Goal: Transaction & Acquisition: Purchase product/service

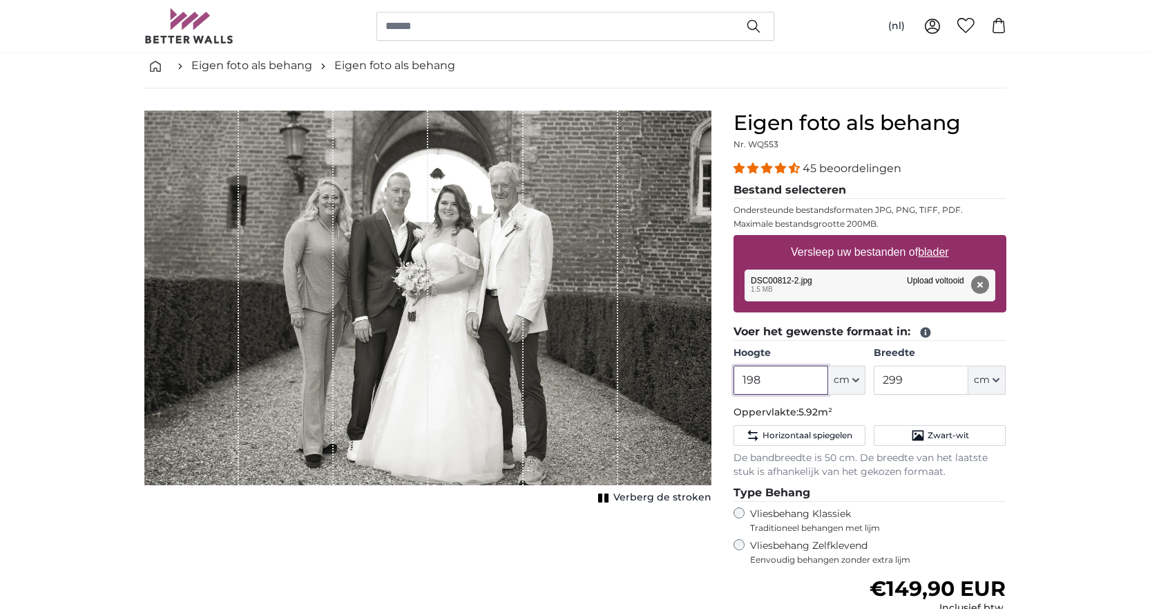
drag, startPoint x: 771, startPoint y: 372, endPoint x: 724, endPoint y: 376, distance: 47.2
click at [724, 376] on div "Eigen foto als behang Nr. WQ553 45 beoordelingen Bestand selecteren Ondersteund…" at bounding box center [870, 457] width 295 height 692
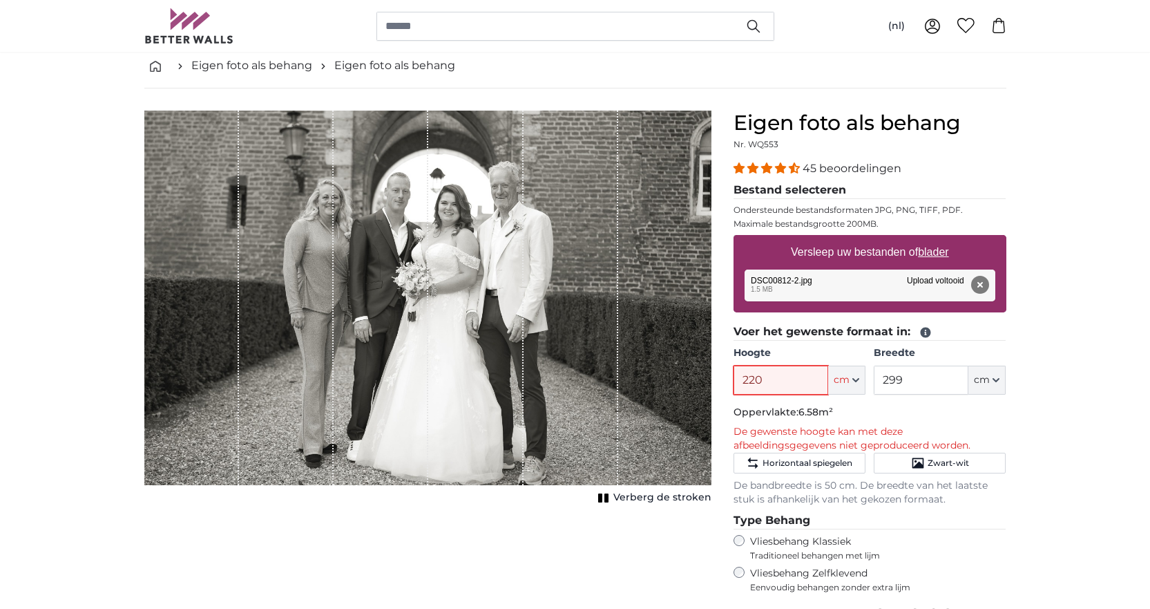
type input "220"
drag, startPoint x: 926, startPoint y: 388, endPoint x: 798, endPoint y: 377, distance: 128.9
click at [798, 377] on div "Hoogte 220 ft cm Centimeter (cm) Inches (inch) Feet (ft. in.) Breedte 299 ft cm…" at bounding box center [870, 370] width 273 height 48
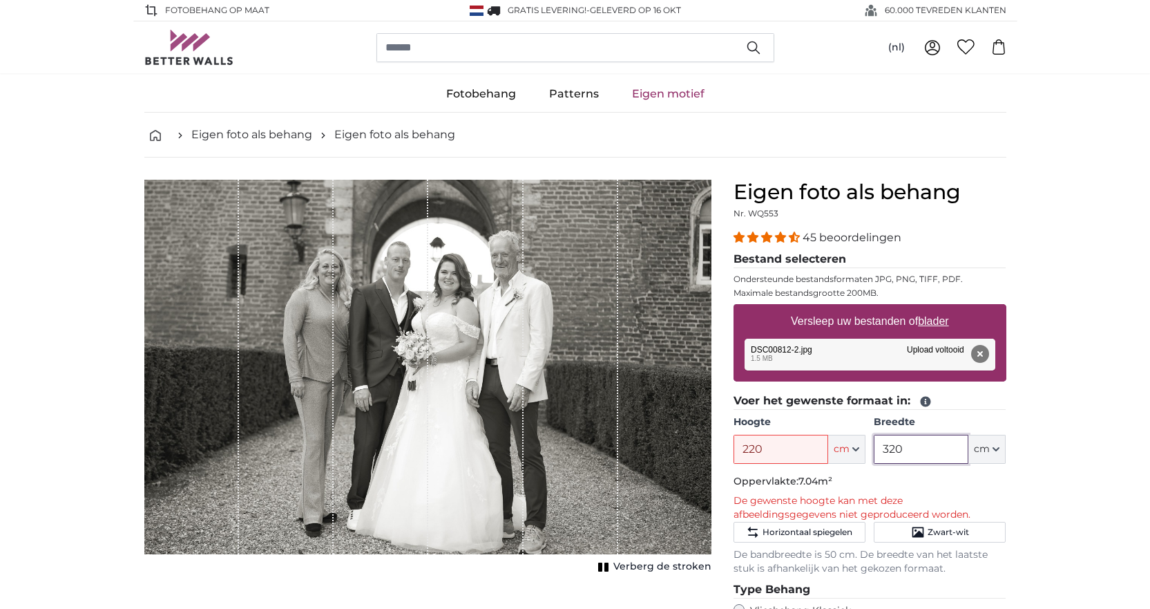
type input "320"
click at [776, 450] on input "220" at bounding box center [781, 449] width 95 height 29
type input "2"
click at [826, 491] on fieldset "Voer het gewenste formaat in: Hoogte 200 ft cm Centimeter (cm) Inches (inch) Fe…" at bounding box center [870, 483] width 273 height 183
click at [925, 401] on icon at bounding box center [925, 402] width 10 height 10
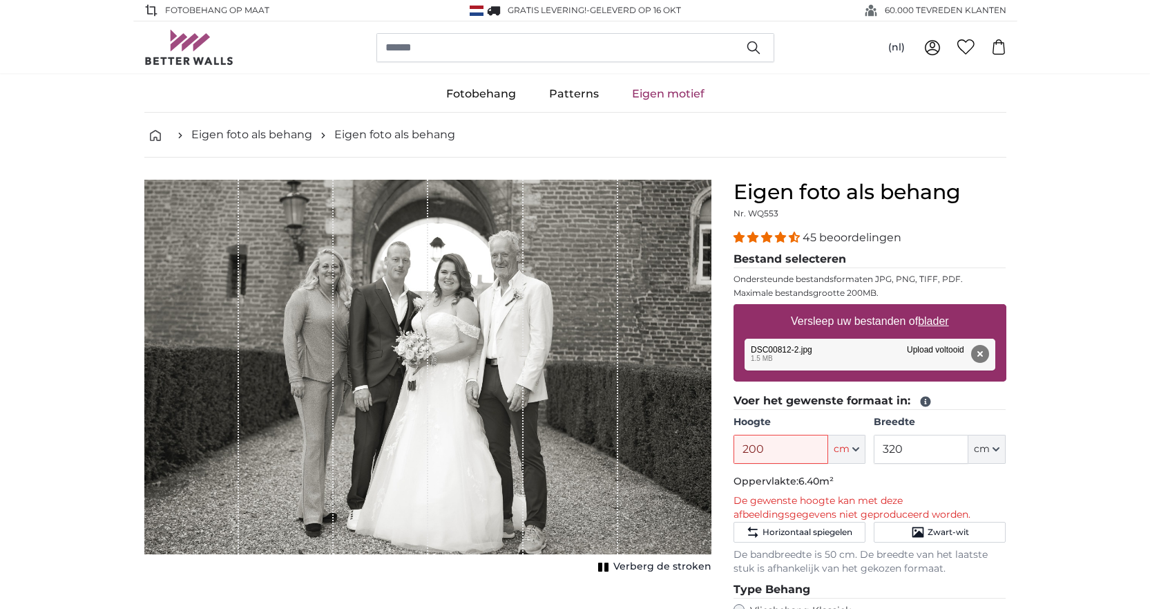
click at [925, 401] on icon at bounding box center [925, 402] width 10 height 10
drag, startPoint x: 784, startPoint y: 452, endPoint x: 709, endPoint y: 439, distance: 76.3
click at [709, 444] on product-detail "Annuleren Afbeelding bijsnijden Verberg de stroken Eigen foto als behang Nr. WQ…" at bounding box center [575, 528] width 884 height 741
type input "230"
